Goal: Task Accomplishment & Management: Manage account settings

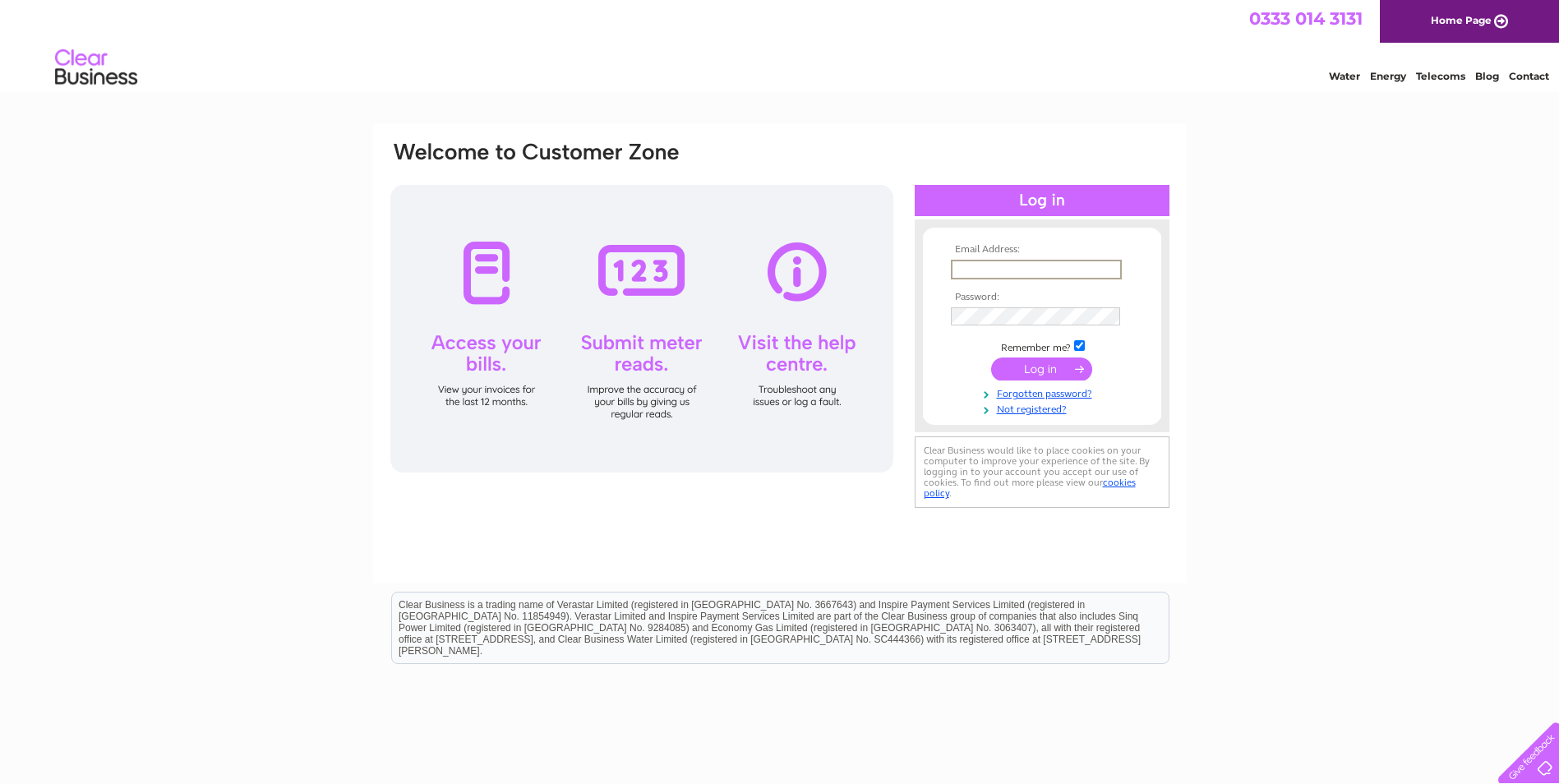
click at [1005, 260] on input "text" at bounding box center [1036, 270] width 171 height 19
paste input "Nikki.noble@rwe.com"
type input "Nikki.noble@rwe.com"
click at [1044, 369] on input "submit" at bounding box center [1042, 367] width 101 height 23
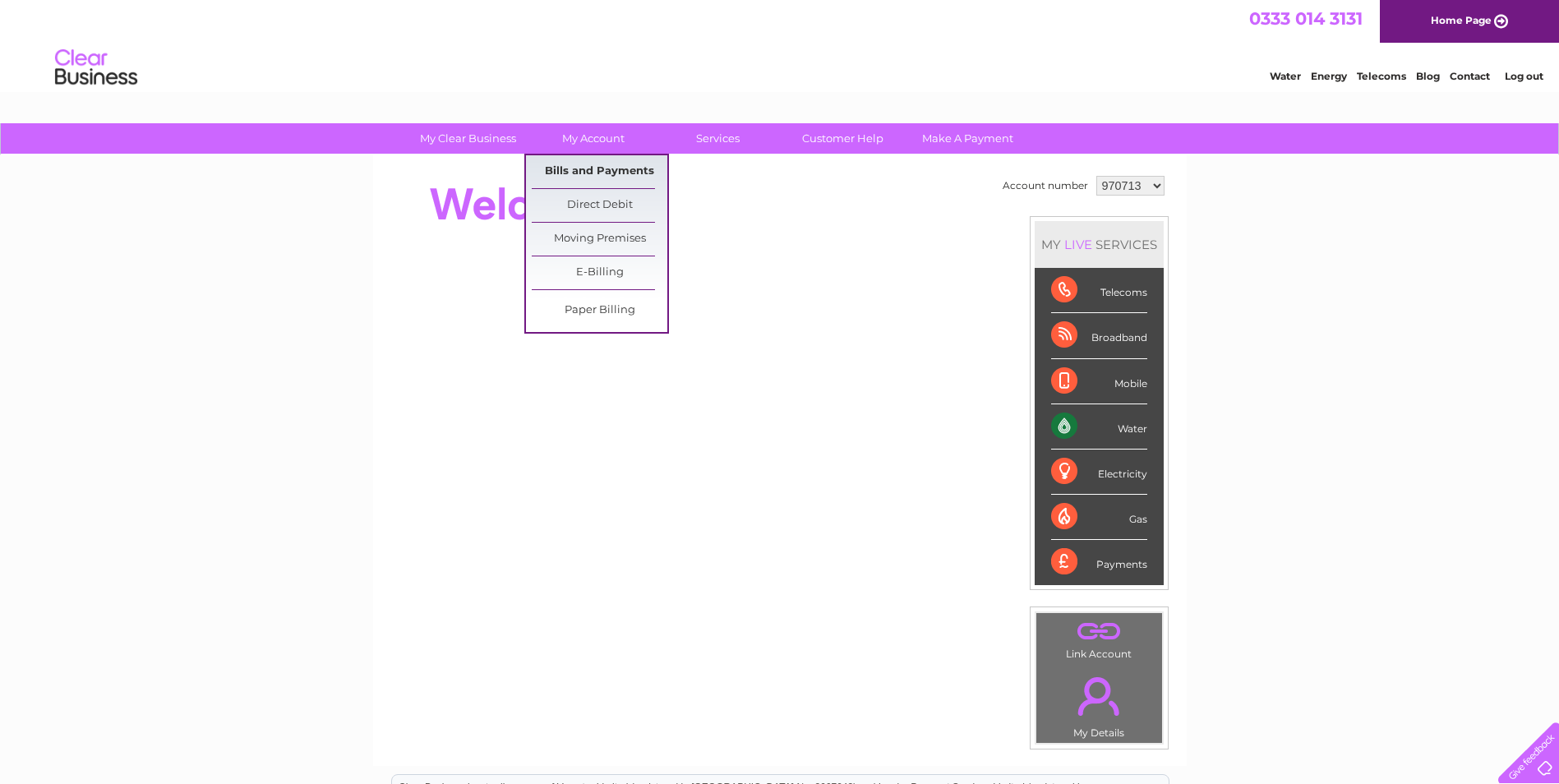
click at [577, 170] on link "Bills and Payments" at bounding box center [599, 171] width 136 height 33
